Goal: Register for event/course

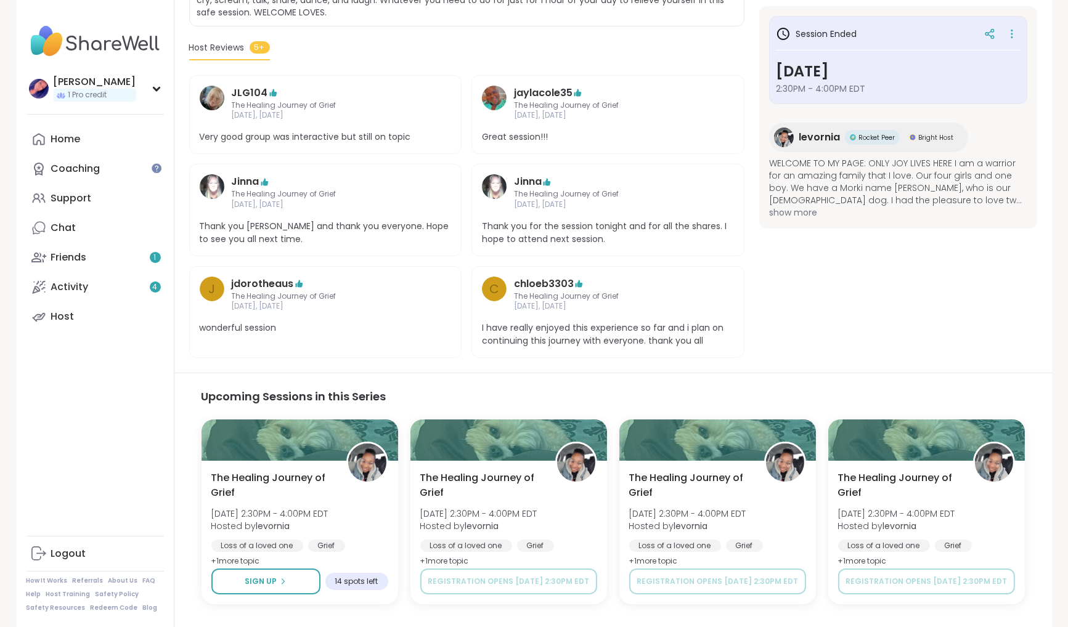
scroll to position [333, 0]
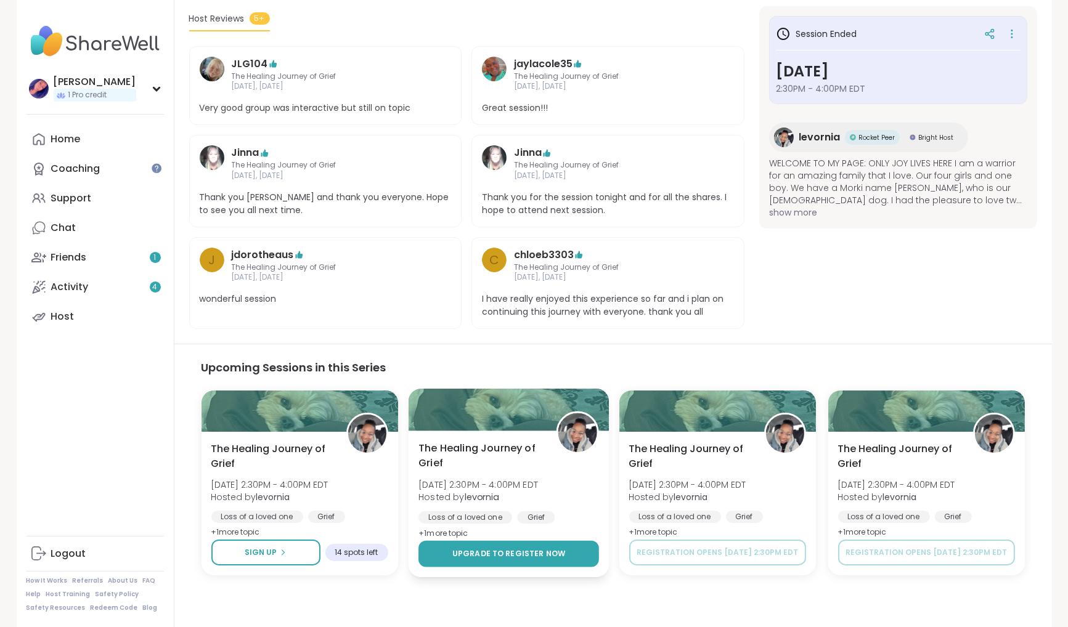
click at [497, 550] on span "Upgrade to register now" at bounding box center [508, 553] width 113 height 10
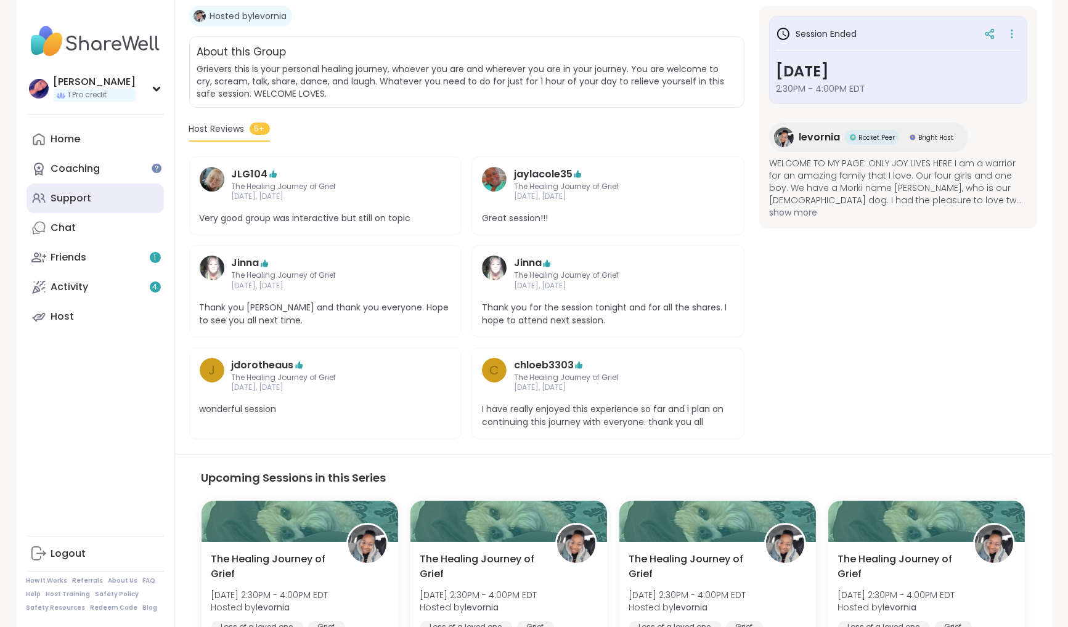
scroll to position [208, 0]
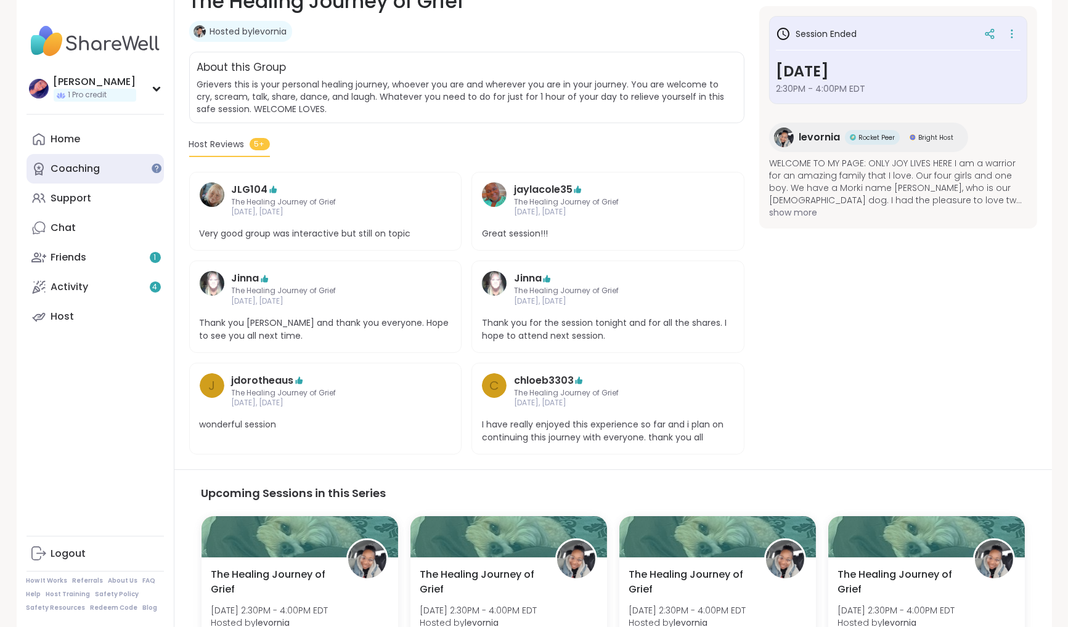
click at [89, 167] on div "Coaching" at bounding box center [75, 169] width 49 height 14
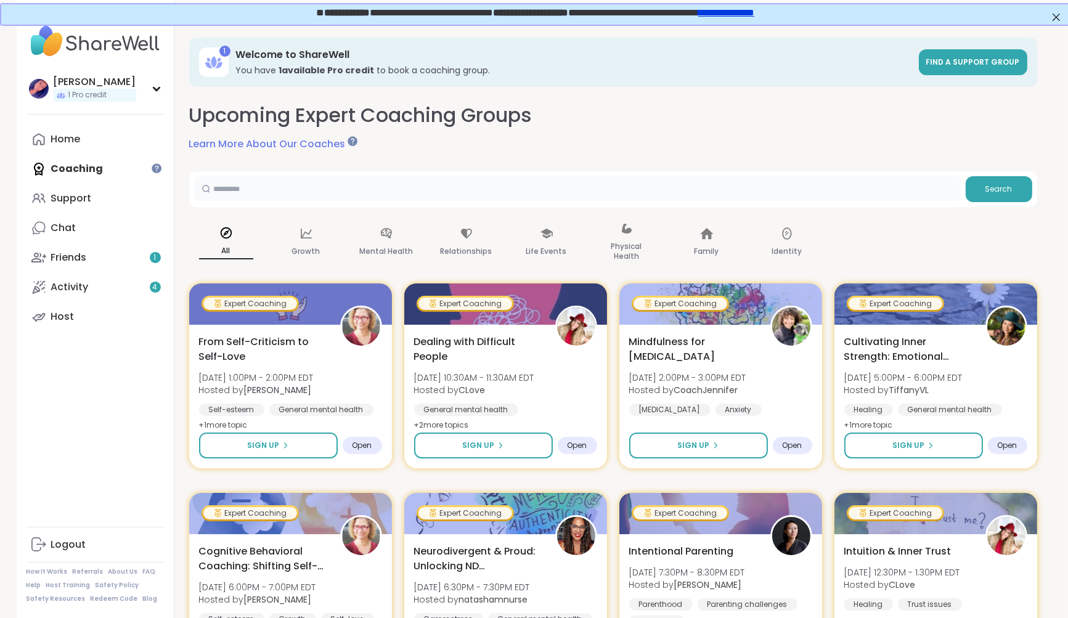
click at [295, 185] on input "text" at bounding box center [577, 188] width 767 height 25
type input "*****"
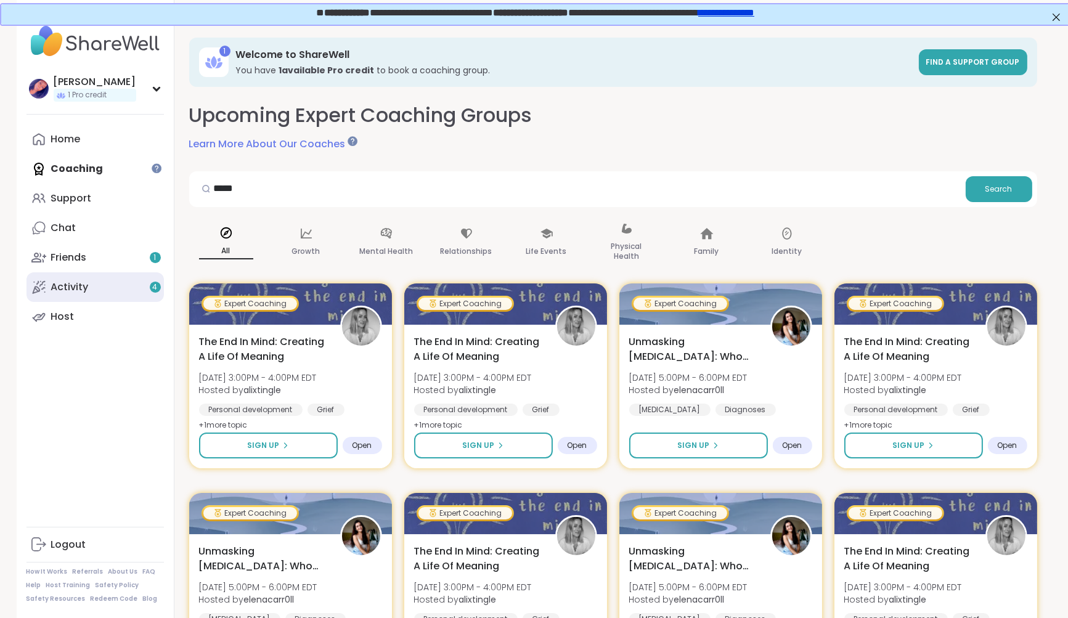
click at [68, 288] on div "Activity 4" at bounding box center [70, 287] width 38 height 14
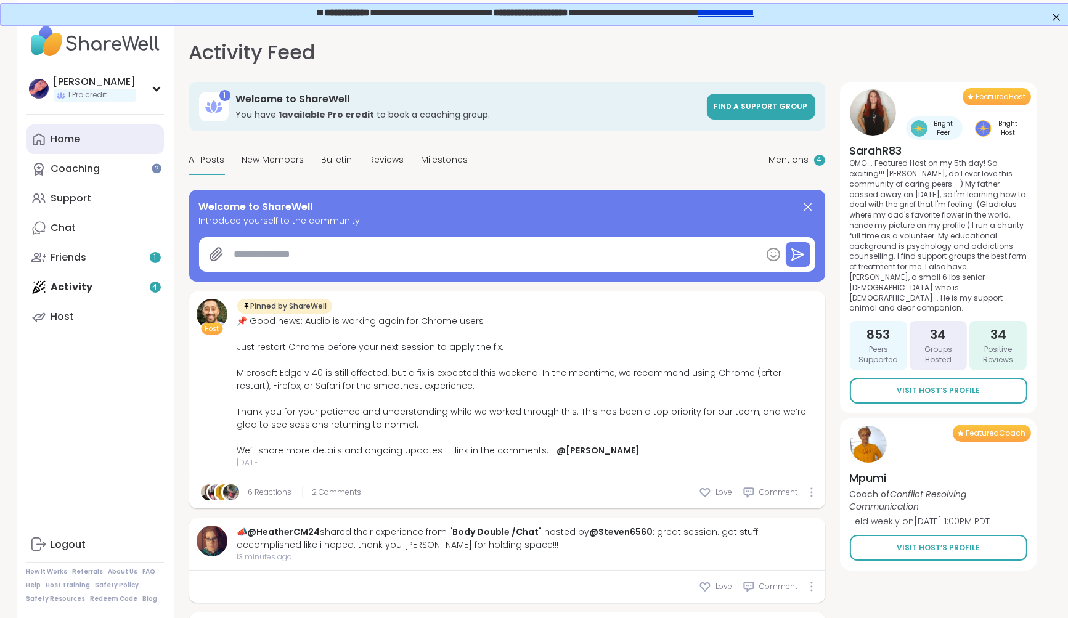
click at [75, 140] on div "Home" at bounding box center [66, 139] width 30 height 14
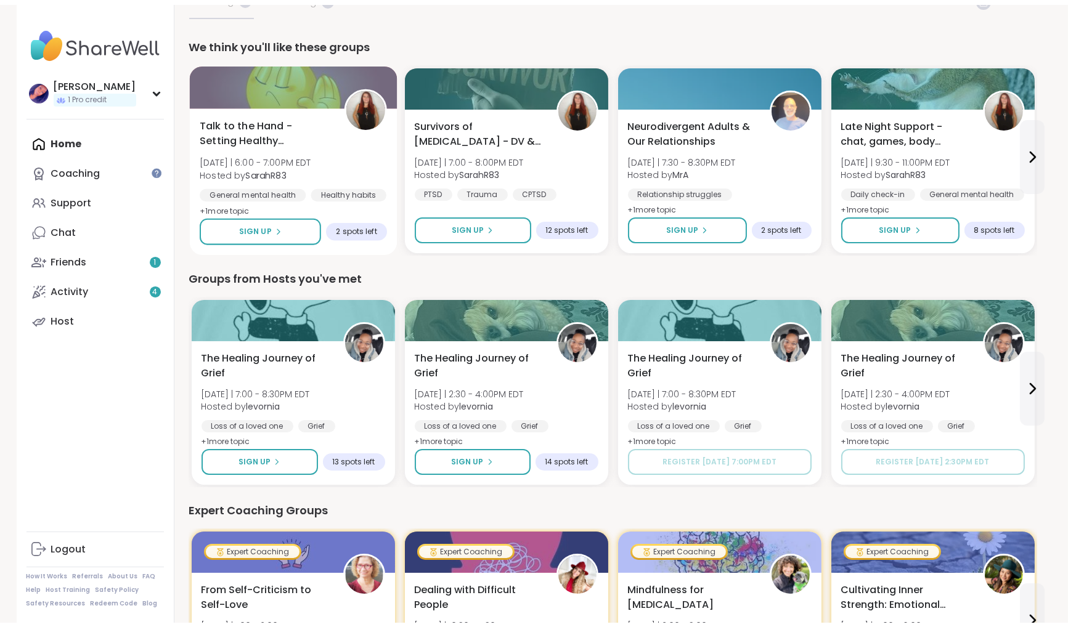
scroll to position [122, 0]
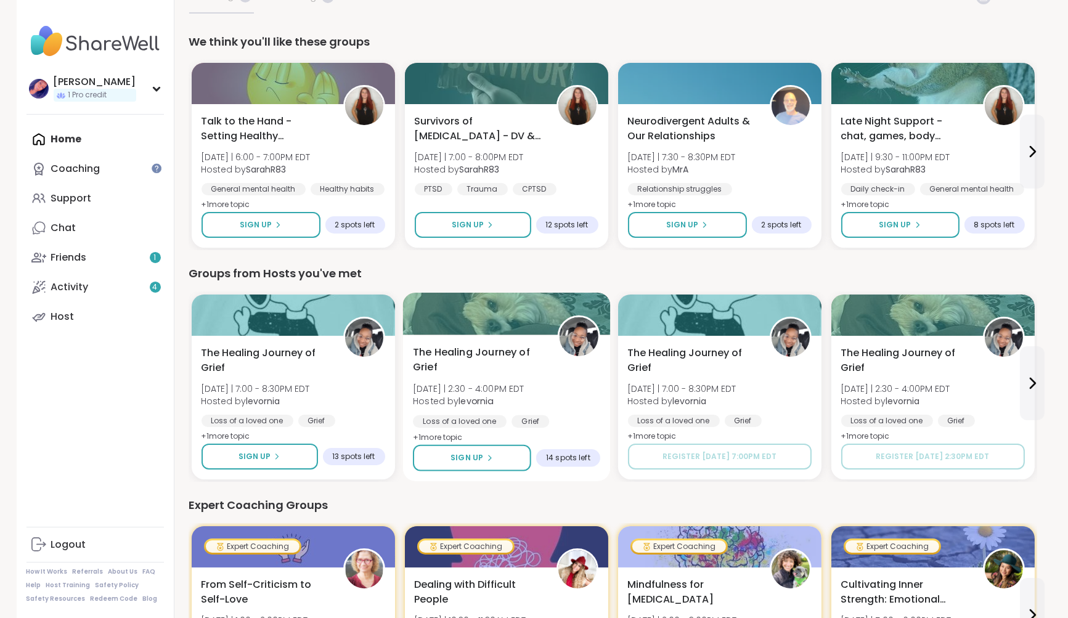
click at [570, 383] on div "The Healing Journey of Grief [DATE] | 2:30 - 4:00PM EDT Hosted by levornia Loss…" at bounding box center [506, 395] width 187 height 100
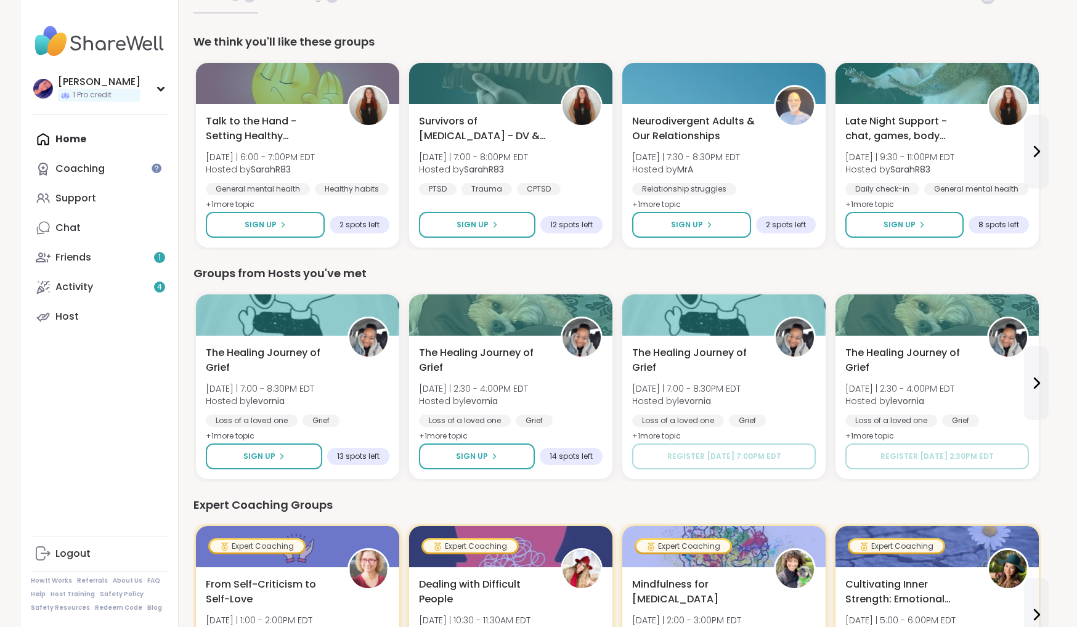
click at [397, 375] on div "The Healing Journey of Grief [DATE] | 7:00 - 8:30PM EDT Hosted by levornia Loss…" at bounding box center [617, 387] width 848 height 190
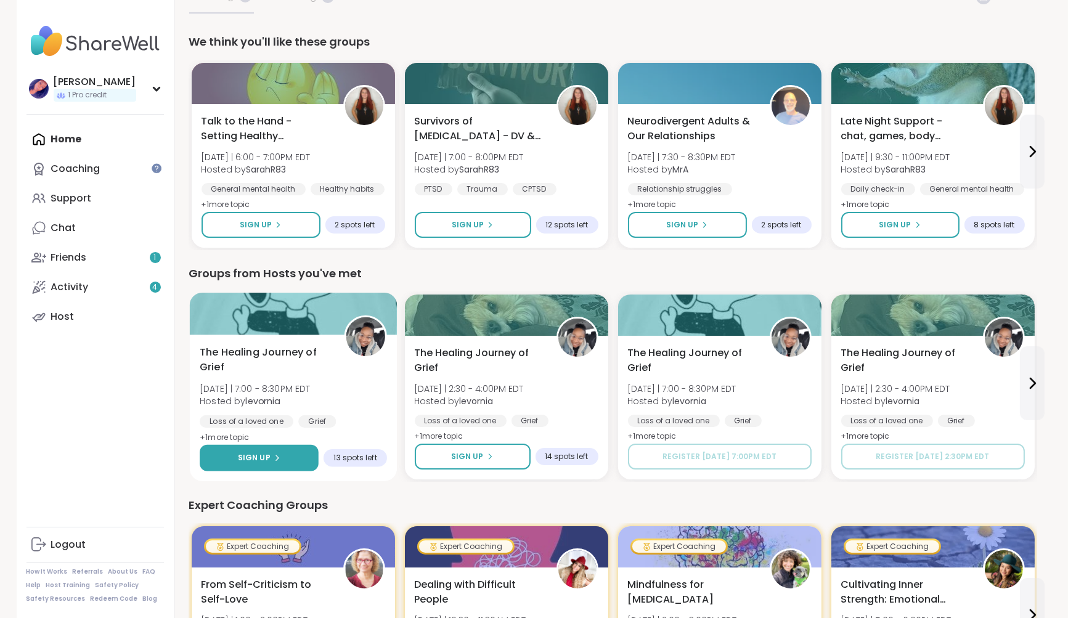
click at [263, 454] on span "Sign Up" at bounding box center [253, 457] width 33 height 11
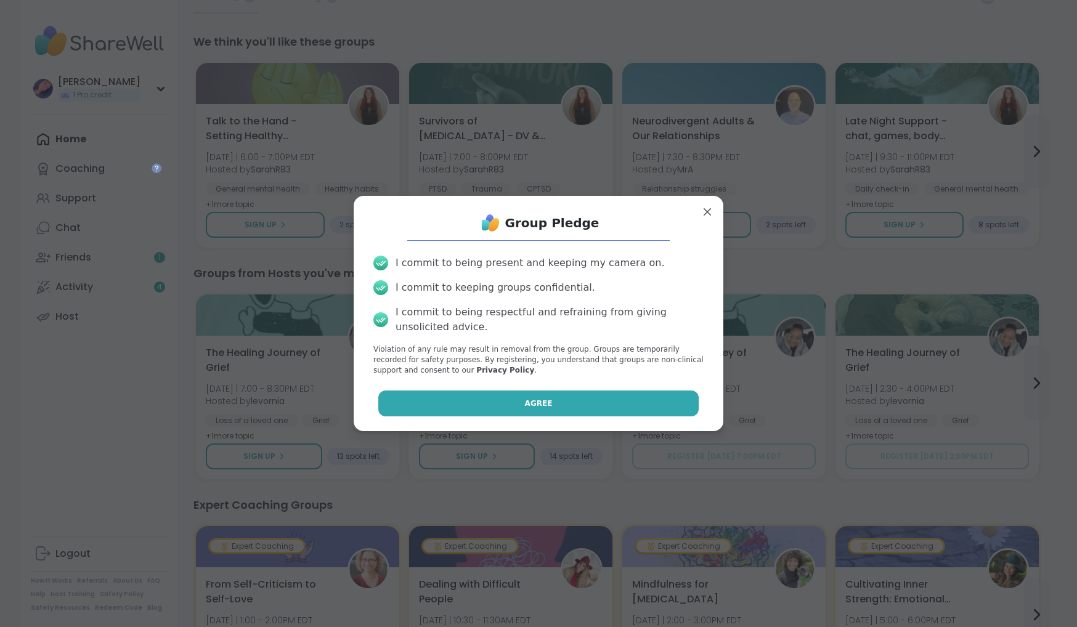
click at [584, 397] on button "Agree" at bounding box center [538, 404] width 321 height 26
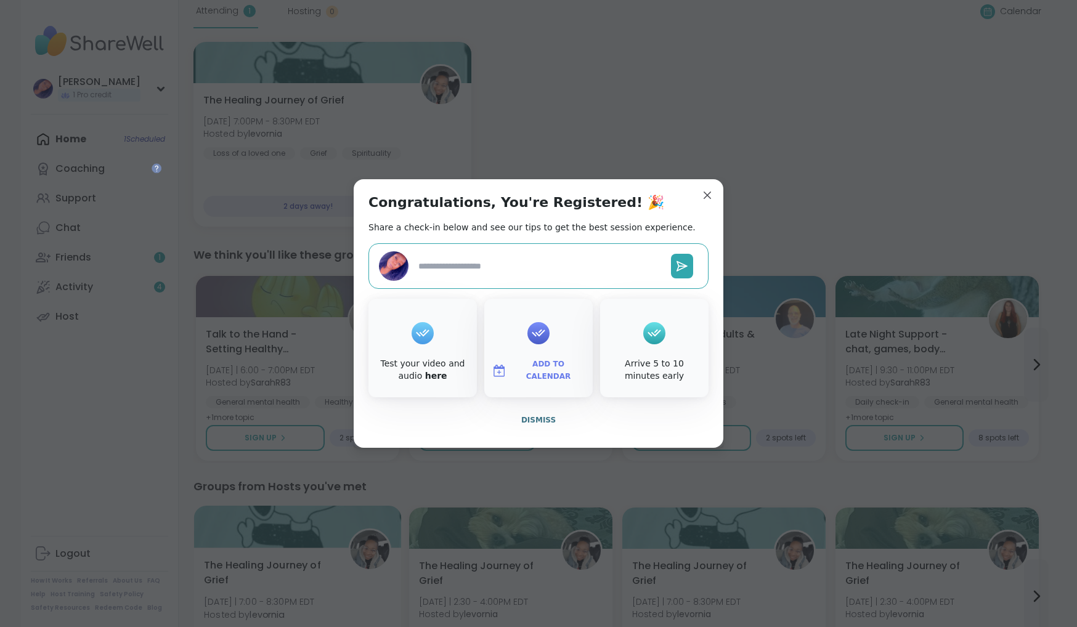
type textarea "*"
drag, startPoint x: 531, startPoint y: 427, endPoint x: 531, endPoint y: 421, distance: 6.2
click at [531, 421] on button "Dismiss" at bounding box center [538, 420] width 340 height 26
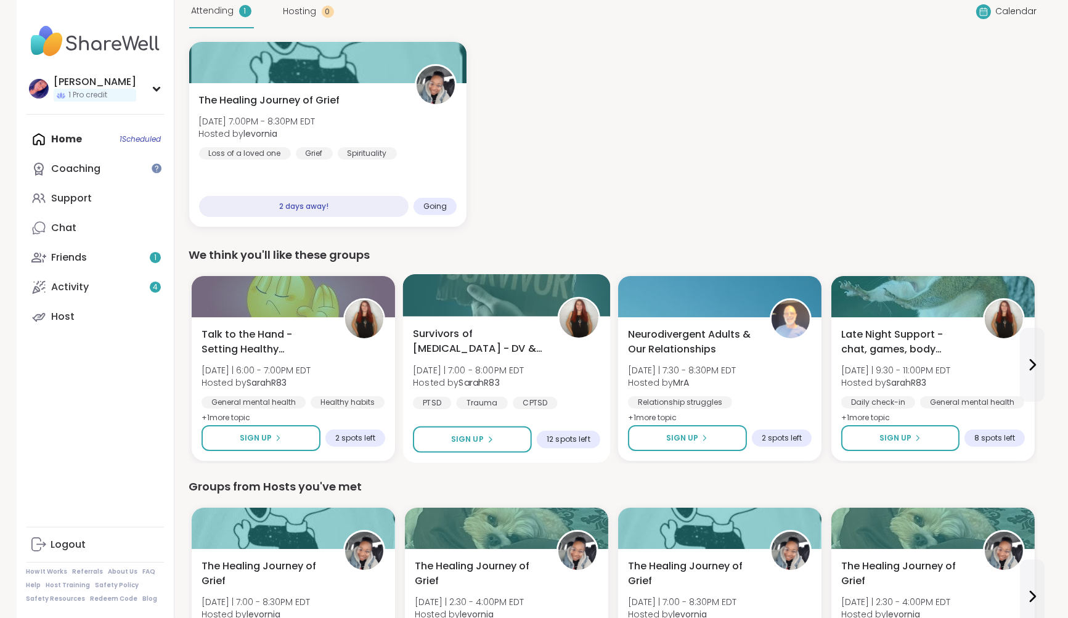
click at [531, 421] on div "Survivors of [MEDICAL_DATA] - DV & Others [DATE] | 7:00 - 8:00PM EDT Hosted by …" at bounding box center [506, 389] width 208 height 147
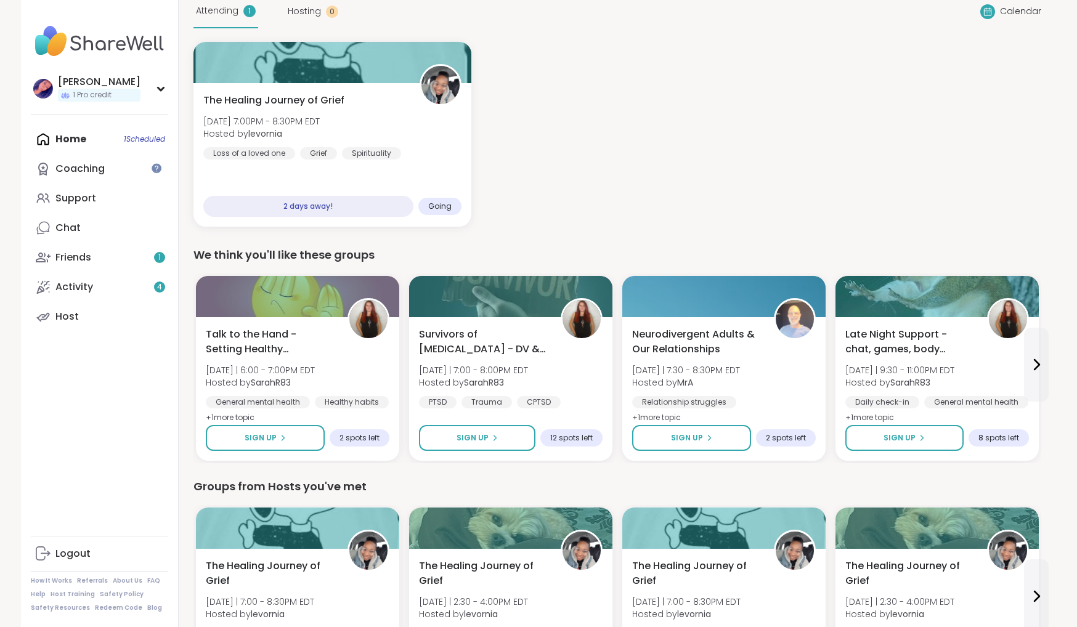
click at [668, 211] on div "The Healing Journey of [PERSON_NAME][DATE] 7:00PM - 8:30PM EDT Hosted by levorn…" at bounding box center [617, 134] width 848 height 185
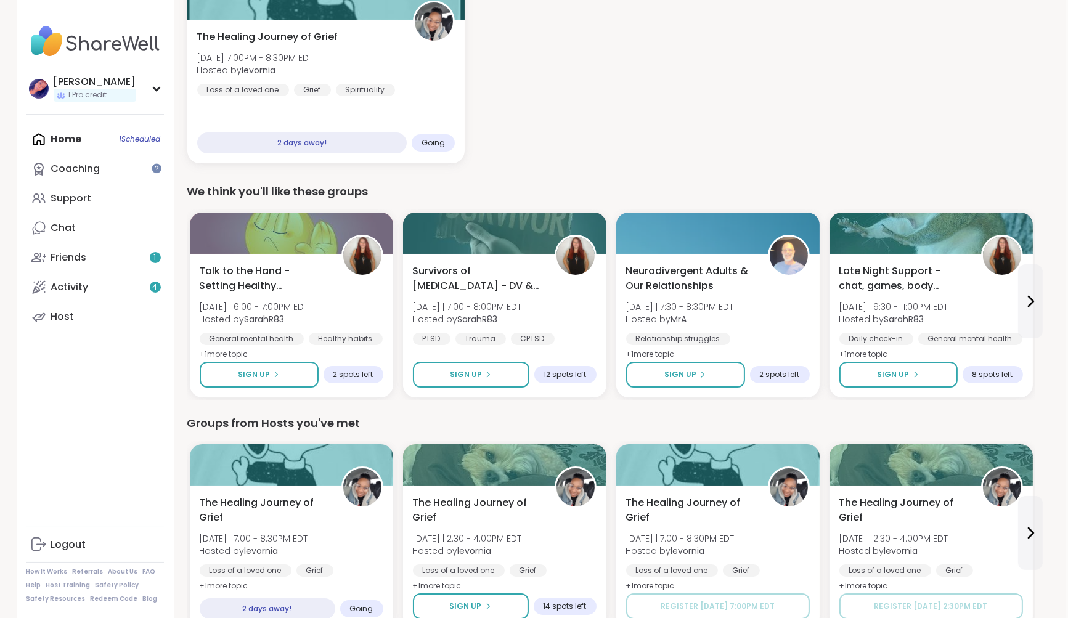
scroll to position [0, 2]
